Goal: Find specific page/section: Find specific page/section

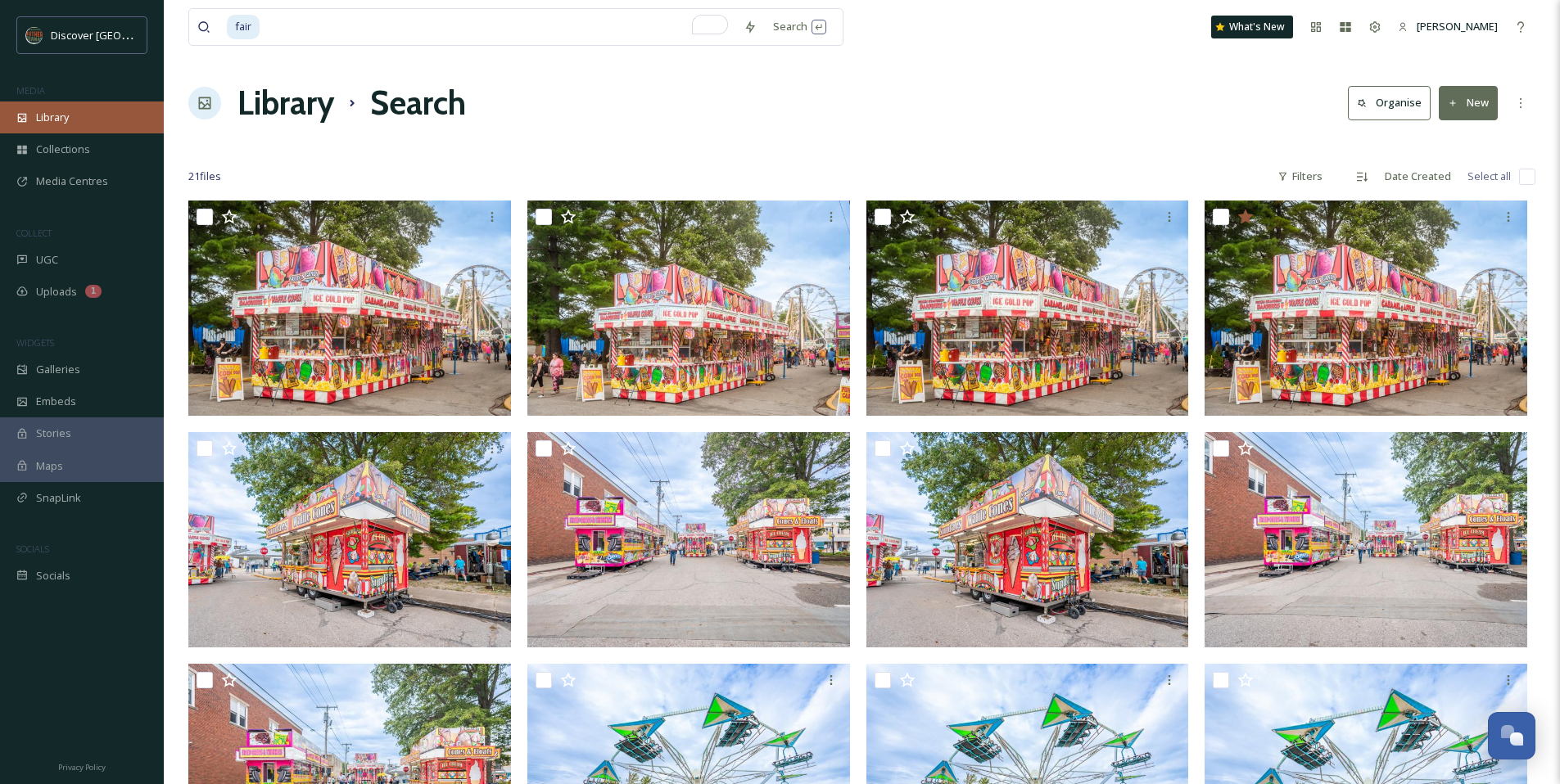
click at [86, 113] on div "Library" at bounding box center [82, 117] width 164 height 32
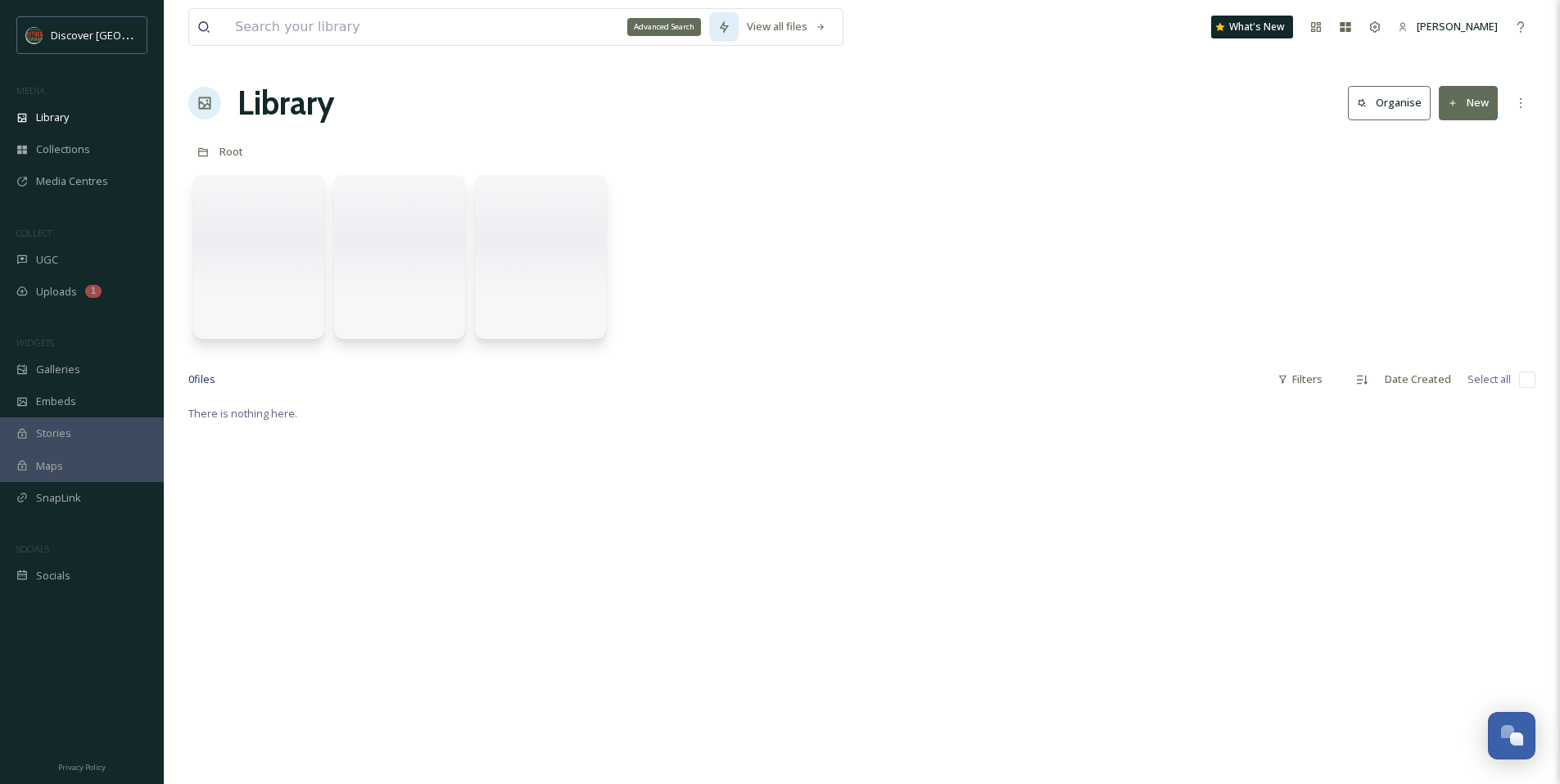
click at [728, 25] on icon at bounding box center [724, 27] width 9 height 13
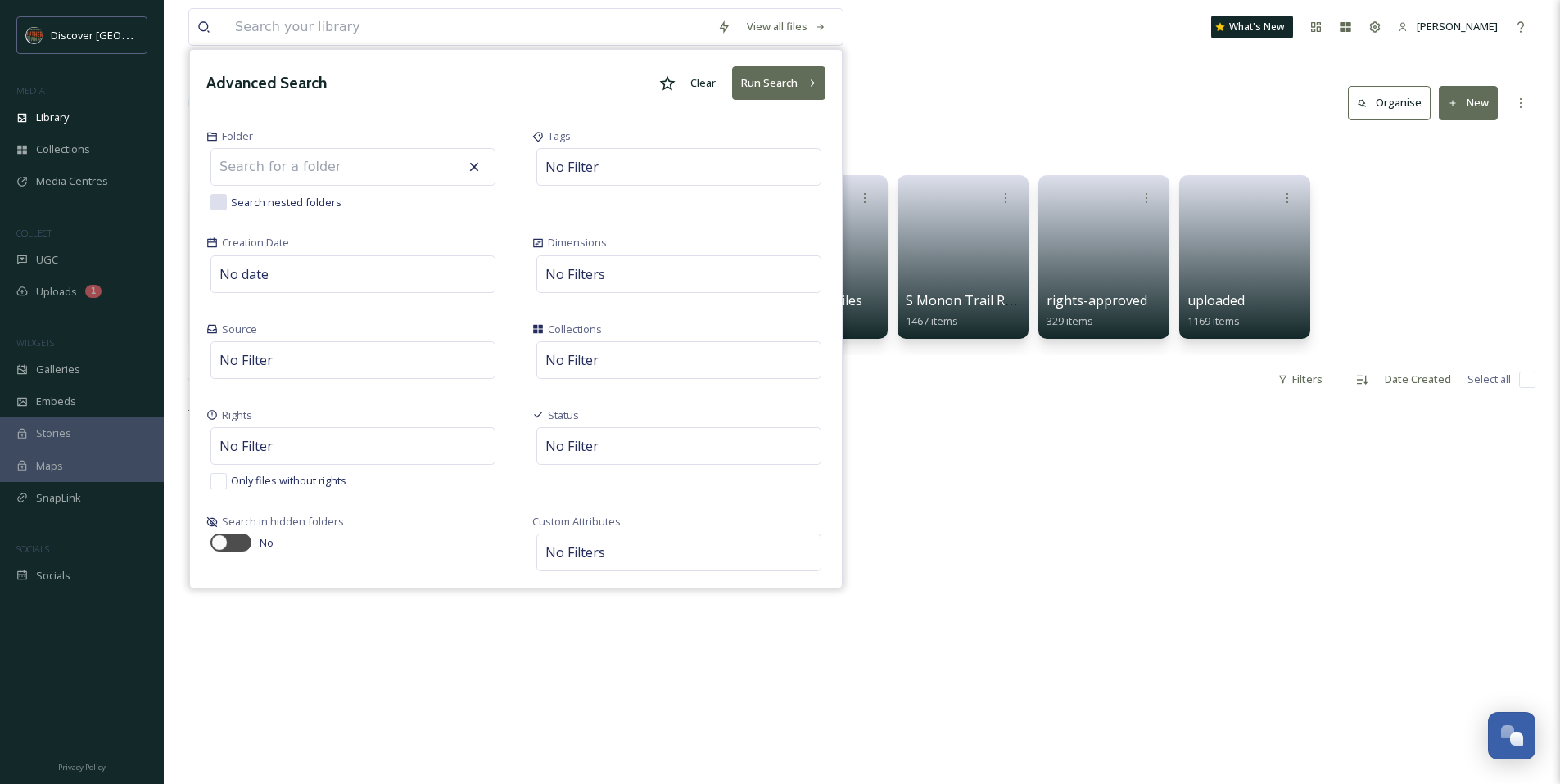
drag, startPoint x: 664, startPoint y: 81, endPoint x: 715, endPoint y: 79, distance: 51.0
click at [663, 81] on icon at bounding box center [667, 83] width 16 height 15
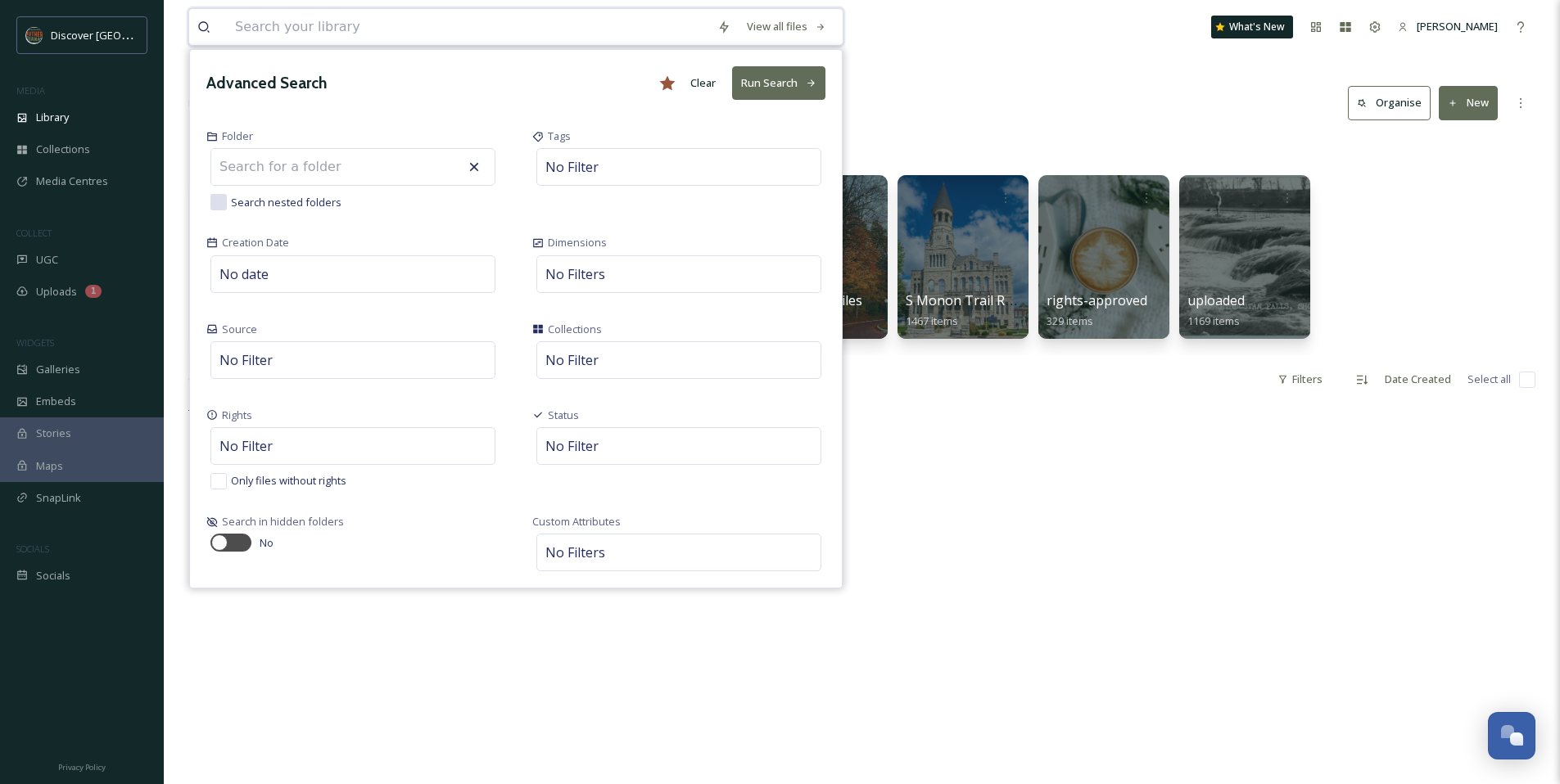
click at [777, 78] on button "Run Search" at bounding box center [778, 83] width 94 height 33
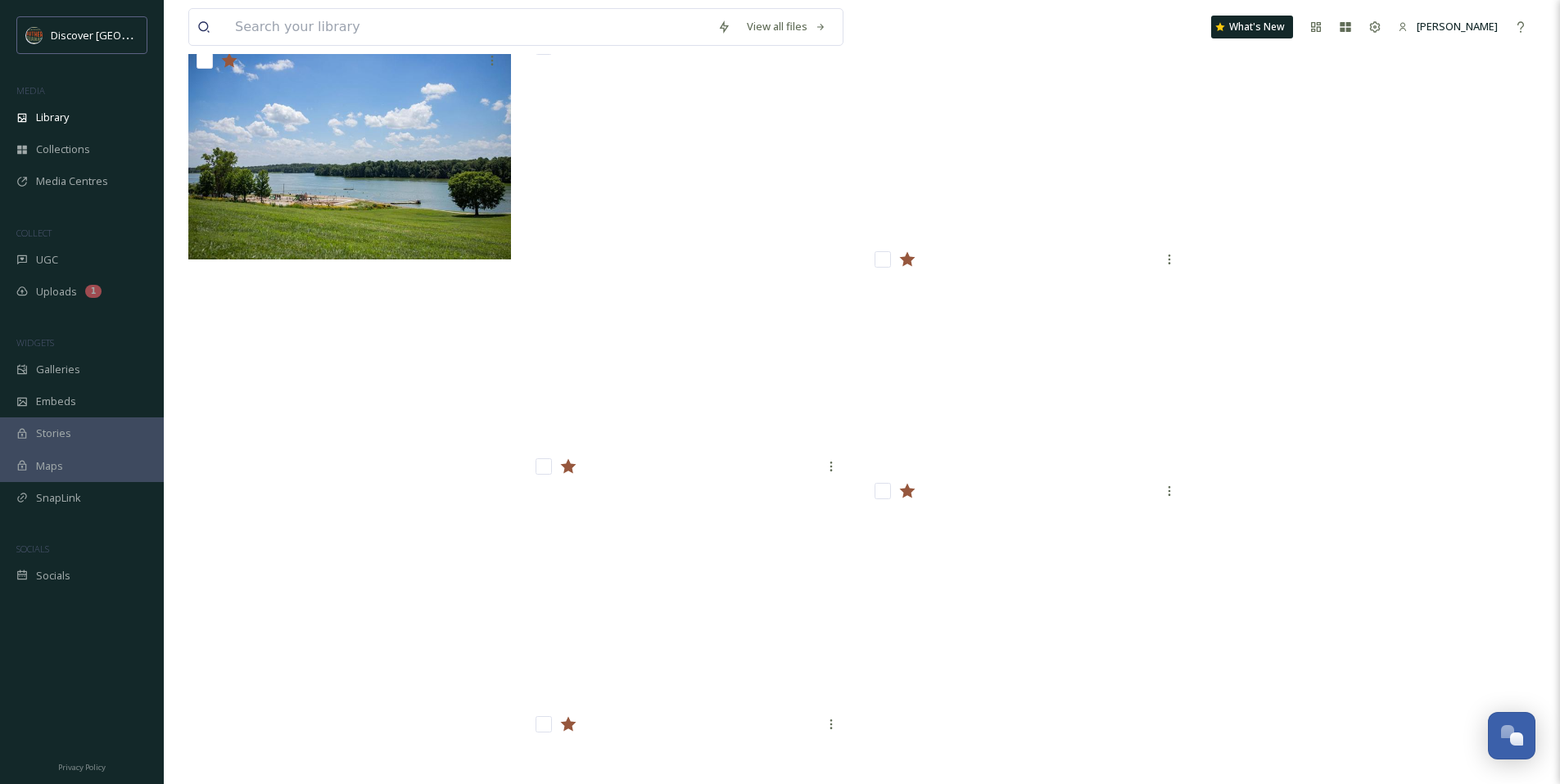
scroll to position [4176, 0]
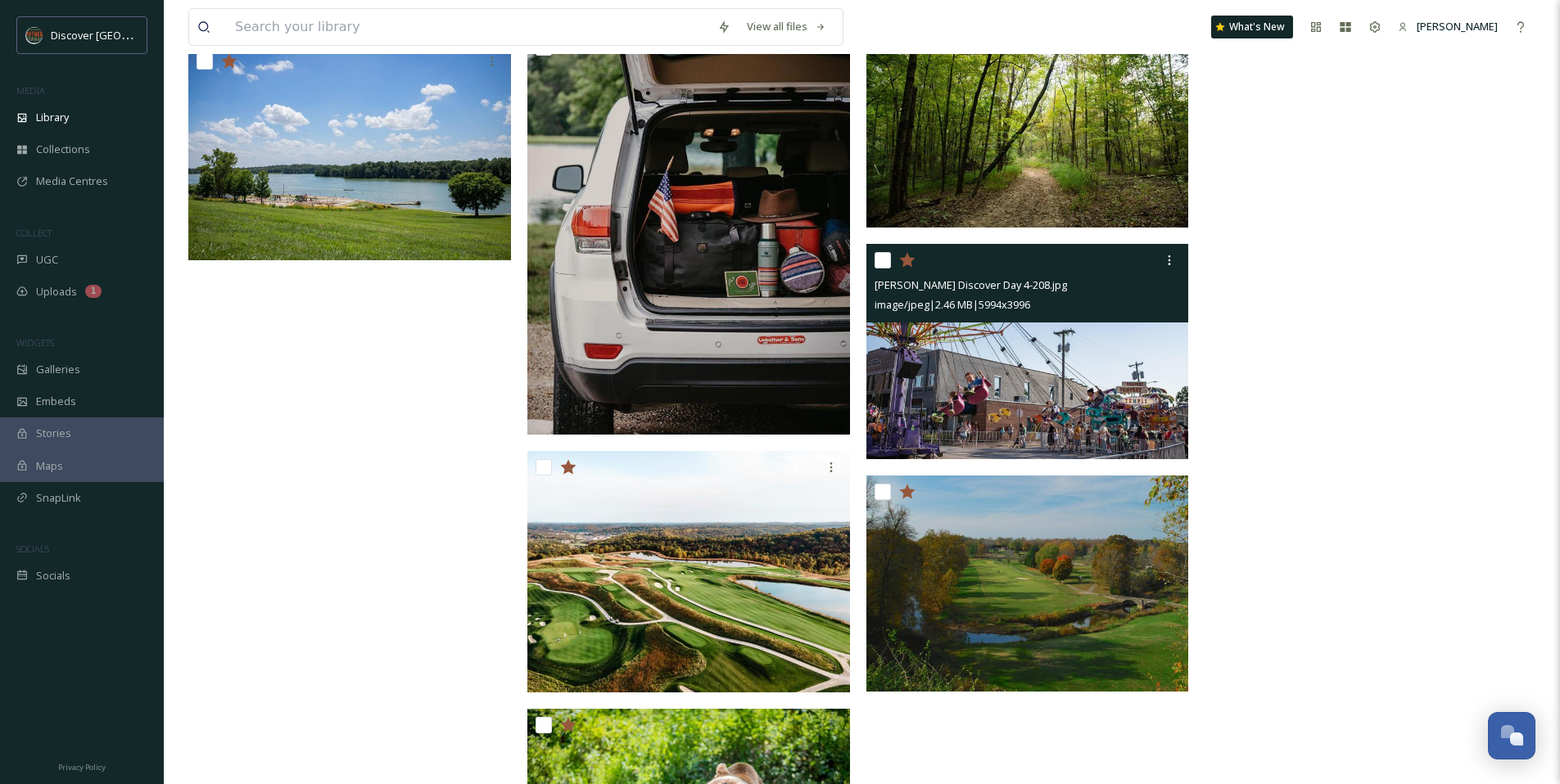
click at [971, 405] on img at bounding box center [1027, 352] width 323 height 216
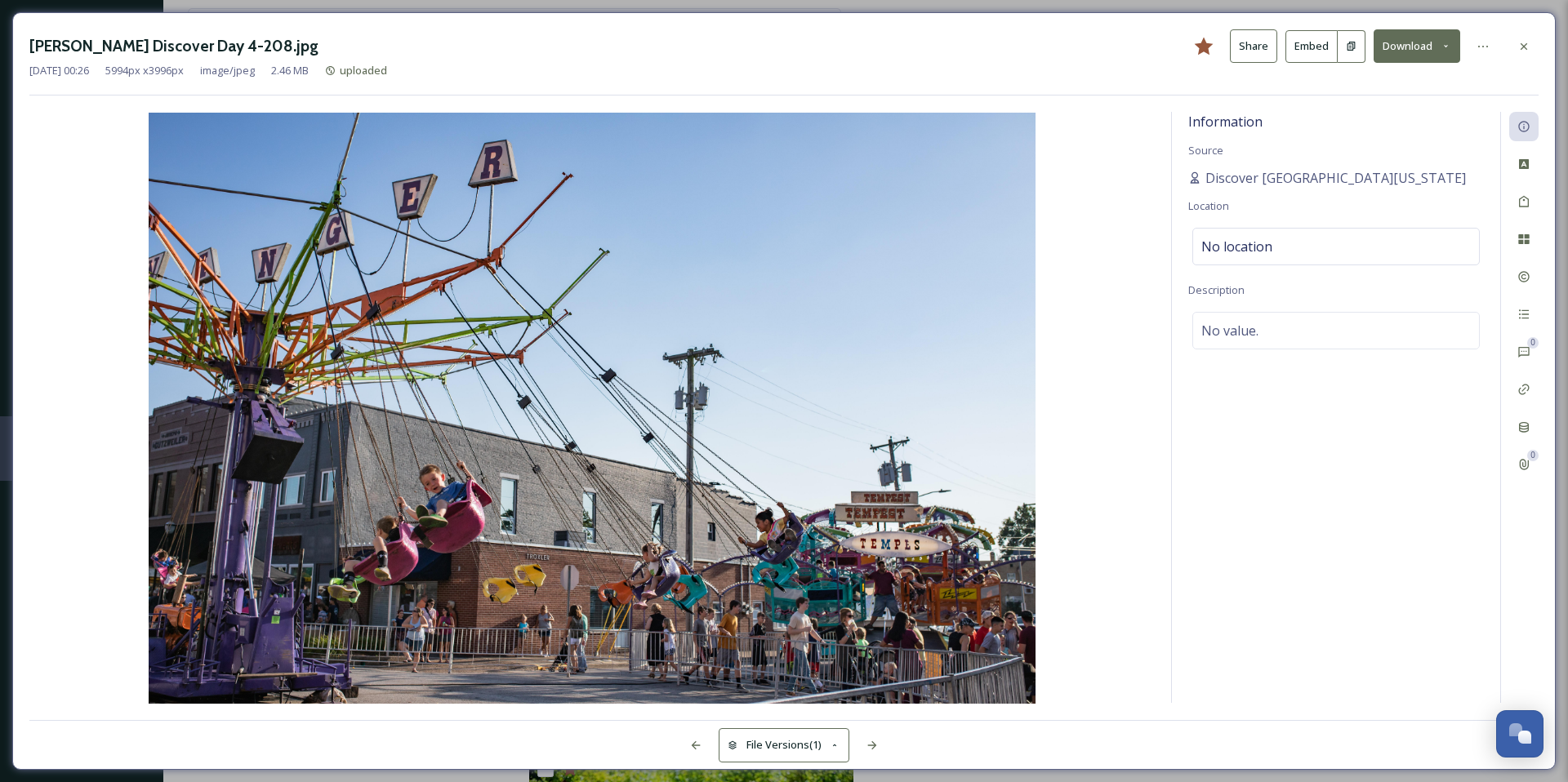
click at [1125, 238] on img at bounding box center [591, 408] width 1125 height 591
click at [1241, 183] on span "Discover [GEOGRAPHIC_DATA][US_STATE]" at bounding box center [1335, 178] width 260 height 20
click at [1244, 175] on span "Discover [GEOGRAPHIC_DATA][US_STATE]" at bounding box center [1335, 178] width 260 height 20
click at [1526, 51] on icon at bounding box center [1525, 47] width 13 height 13
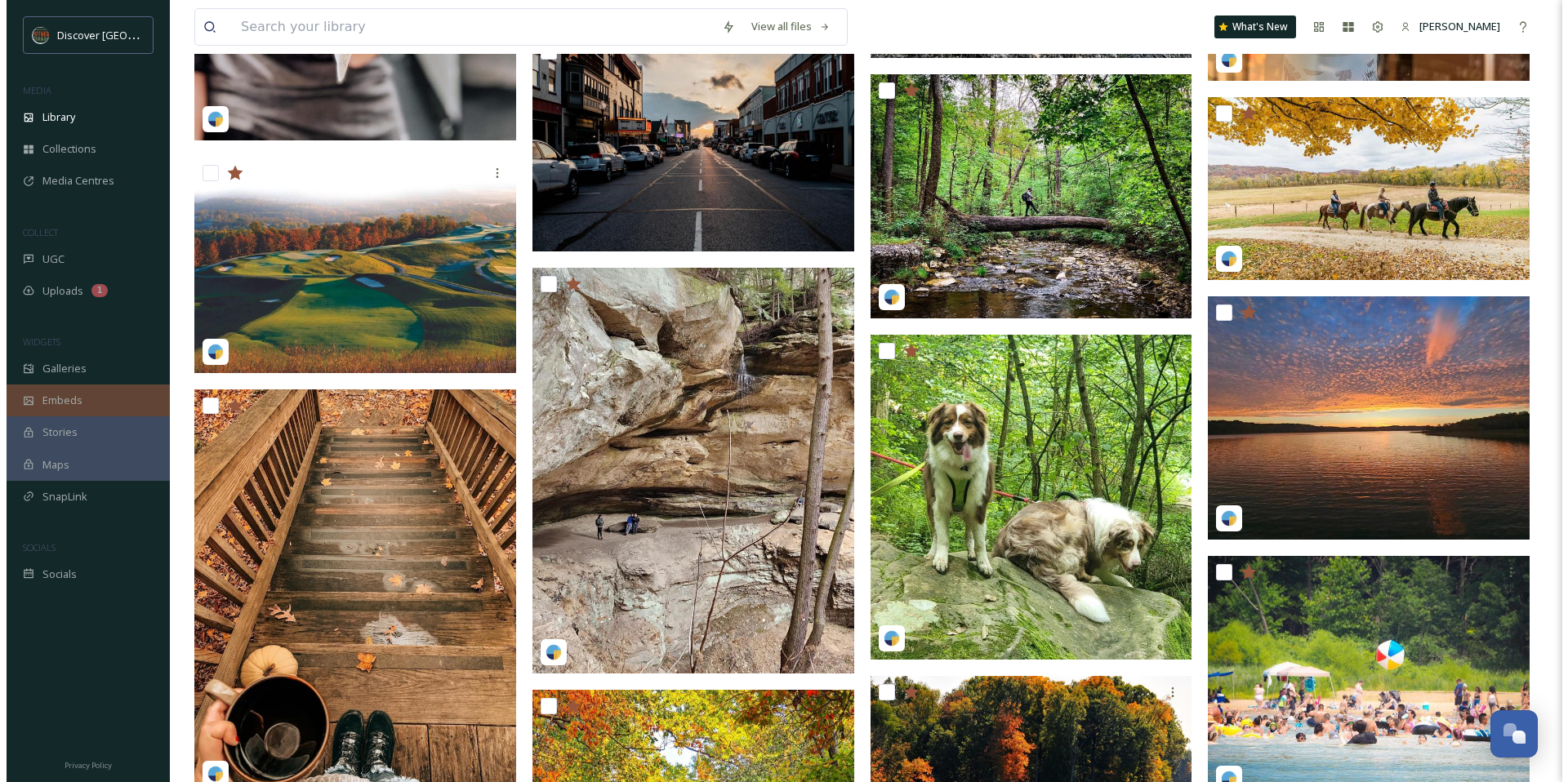
scroll to position [2739, 0]
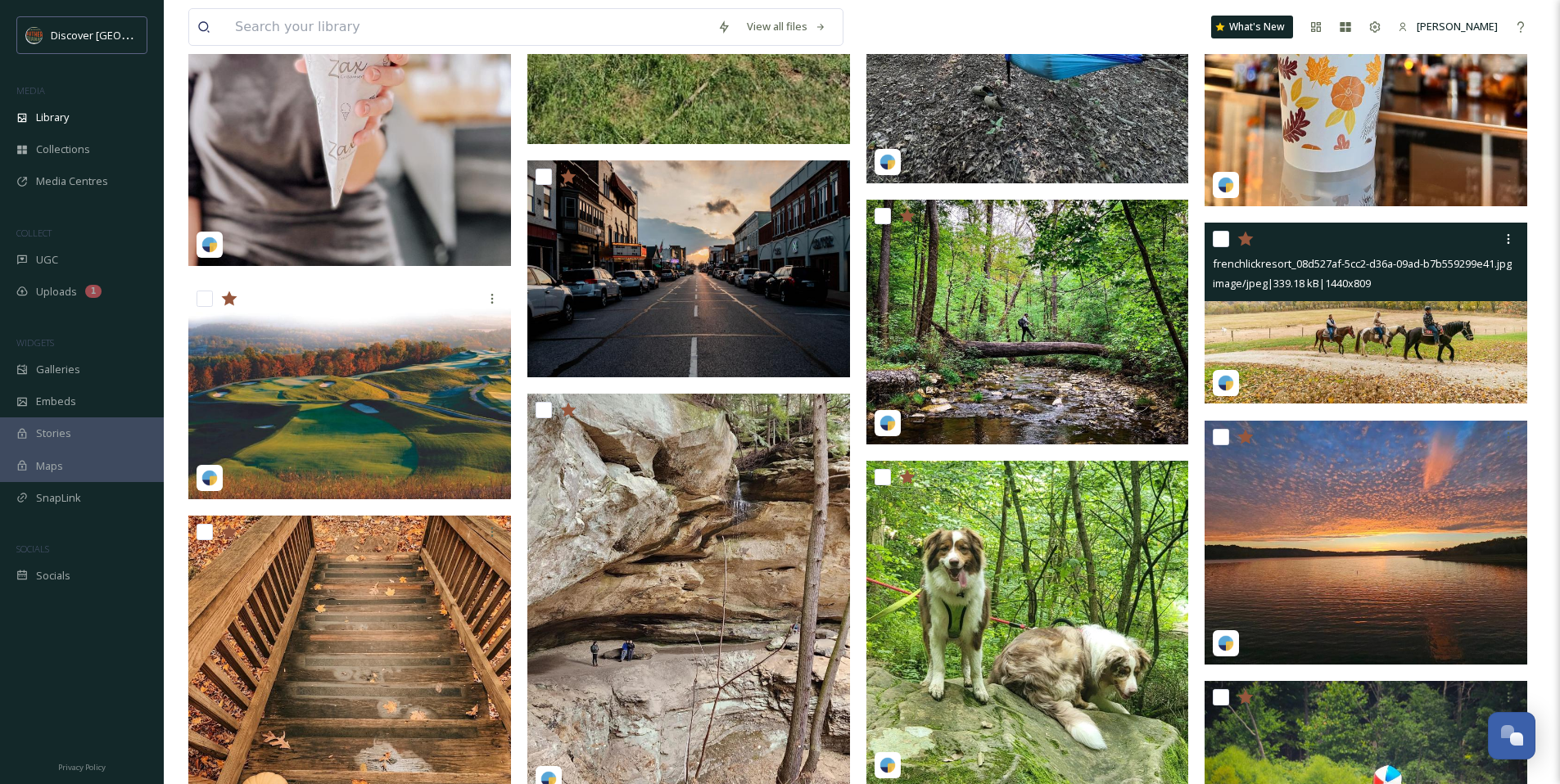
click at [1328, 328] on img at bounding box center [1366, 313] width 323 height 181
